Goal: Information Seeking & Learning: Learn about a topic

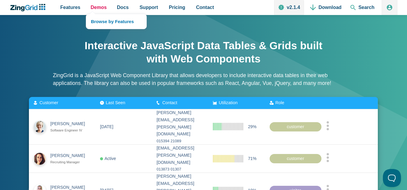
click at [100, 11] on span "Demos" at bounding box center [99, 7] width 16 height 8
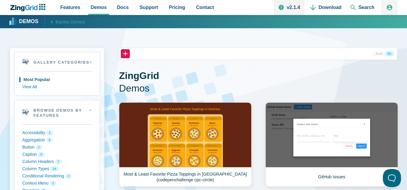
click at [43, 7] on icon "ZingChart Logo. Click to return to the homepage" at bounding box center [27, 8] width 39 height 8
